Goal: Information Seeking & Learning: Learn about a topic

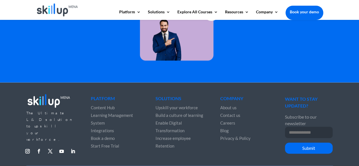
scroll to position [1681, 0]
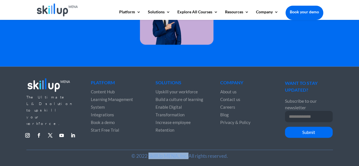
drag, startPoint x: 188, startPoint y: 157, endPoint x: 149, endPoint y: 153, distance: 39.4
click at [149, 153] on p "© 2022 SkillUp MENA, Inc. All rights reserved." at bounding box center [179, 156] width 287 height 7
copy p "SkillUp MENA, Inc."
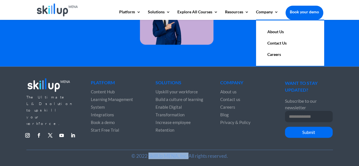
click at [275, 32] on link "About Us" at bounding box center [290, 31] width 57 height 11
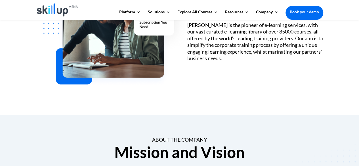
scroll to position [170, 0]
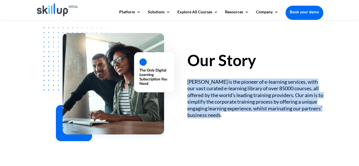
drag, startPoint x: 247, startPoint y: 116, endPoint x: 187, endPoint y: 81, distance: 69.3
click at [187, 81] on div "[PERSON_NAME] is the pioneer of e-learning services, with our vast curated e-le…" at bounding box center [255, 99] width 136 height 40
copy div "[PERSON_NAME] is the pioneer of e-learning services, with our vast curated e-le…"
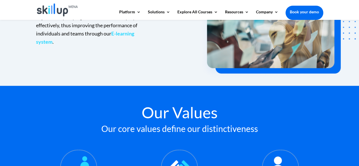
scroll to position [385, 0]
